Goal: Information Seeking & Learning: Learn about a topic

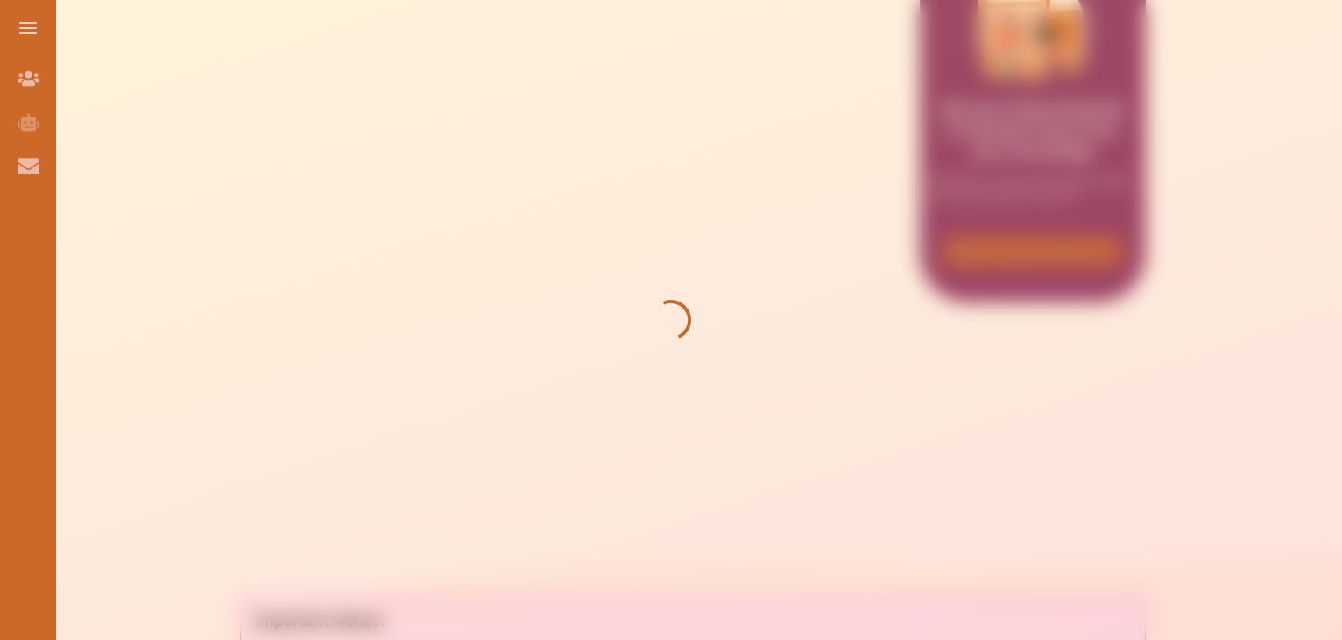
scroll to position [393, 0]
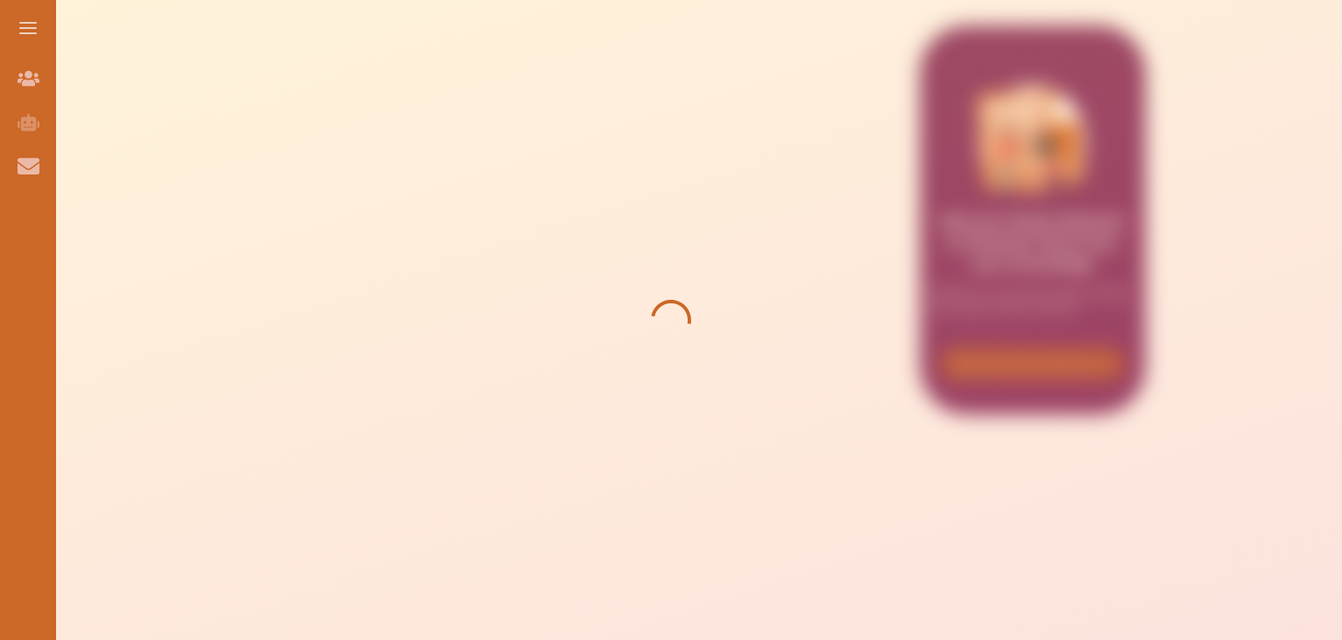
scroll to position [299, 0]
